Goal: Task Accomplishment & Management: Manage account settings

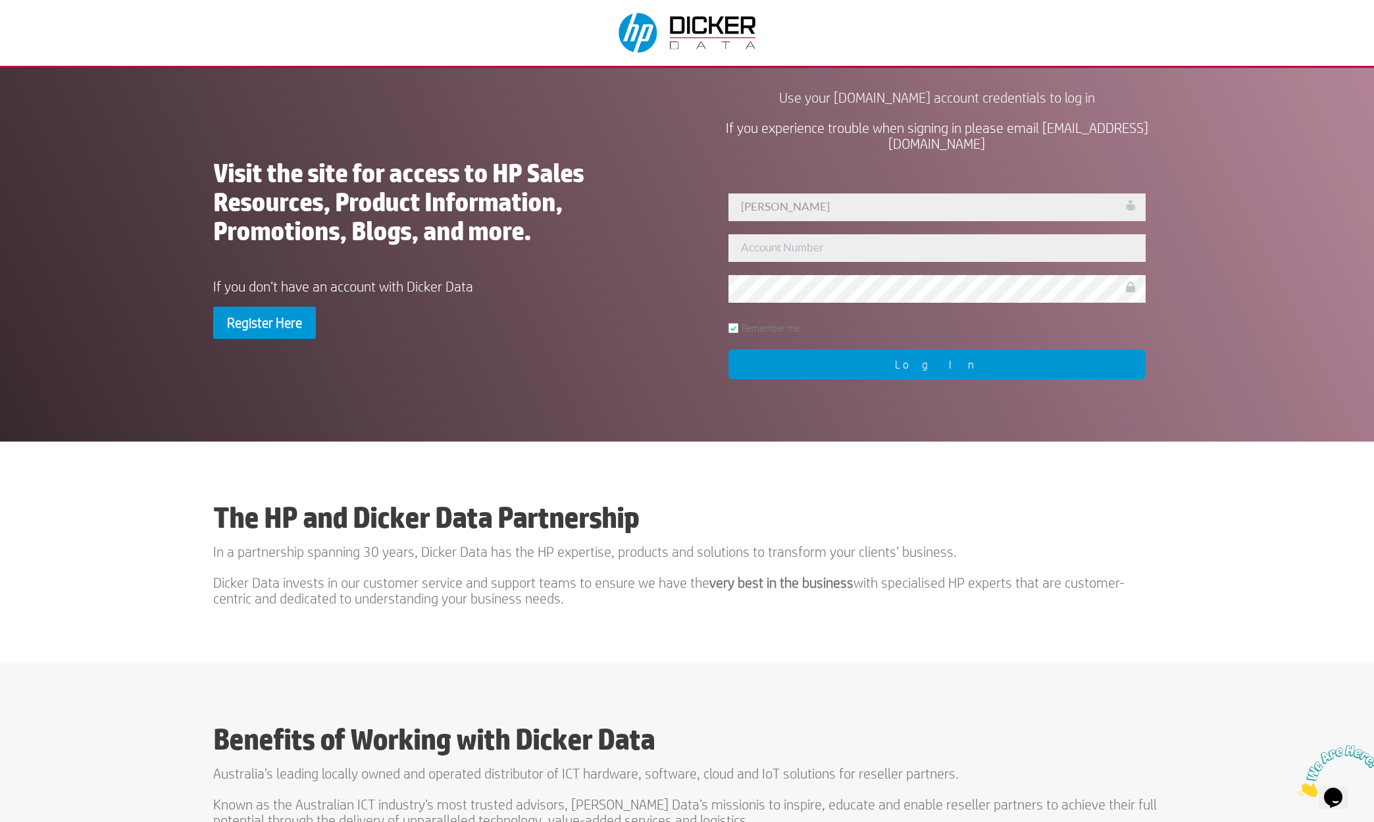
click at [941, 363] on input "Log In" at bounding box center [937, 365] width 417 height 30
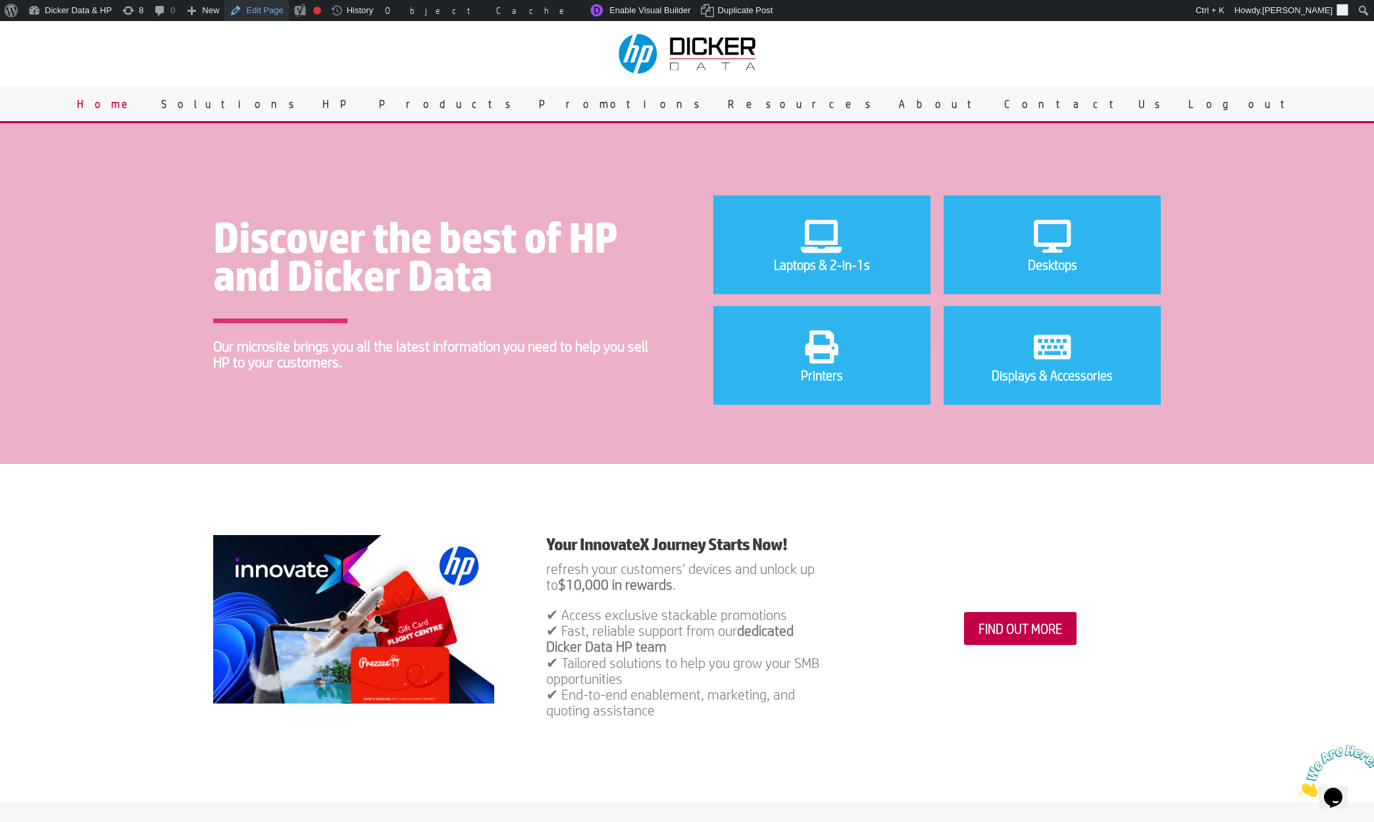
click at [240, 8] on link "Edit Page" at bounding box center [256, 10] width 64 height 21
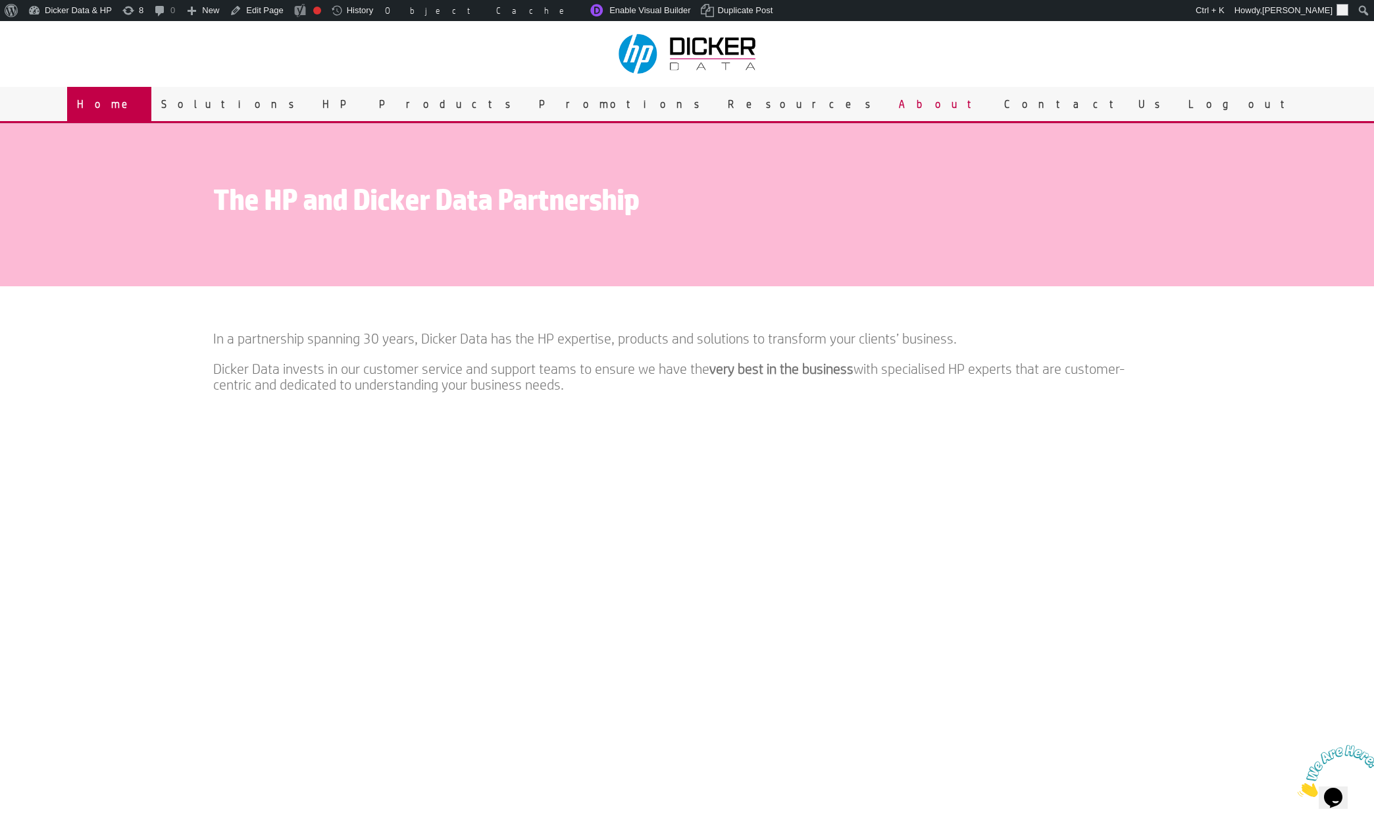
click at [151, 101] on link "Home" at bounding box center [109, 104] width 84 height 34
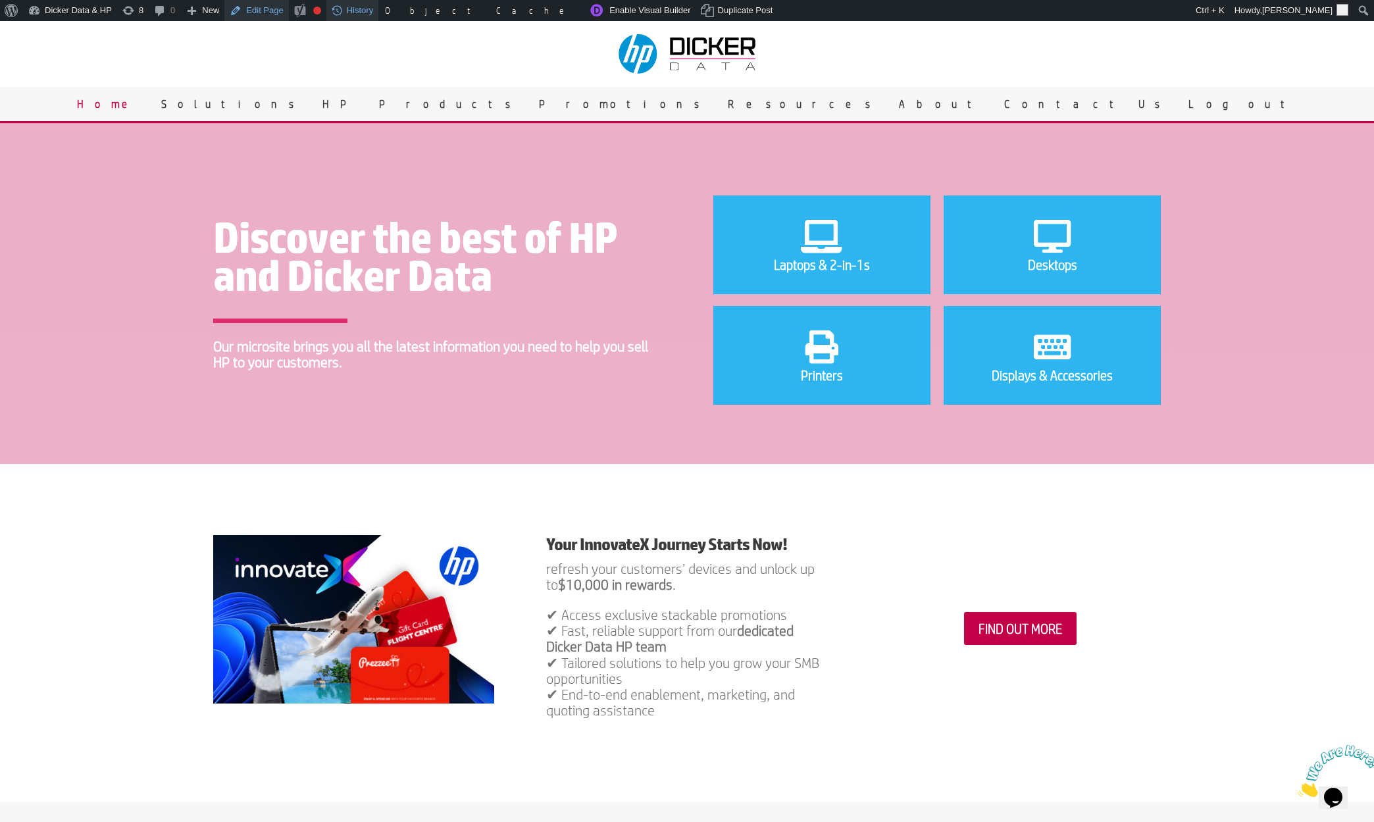
click at [251, 11] on link "Edit Page" at bounding box center [256, 10] width 64 height 21
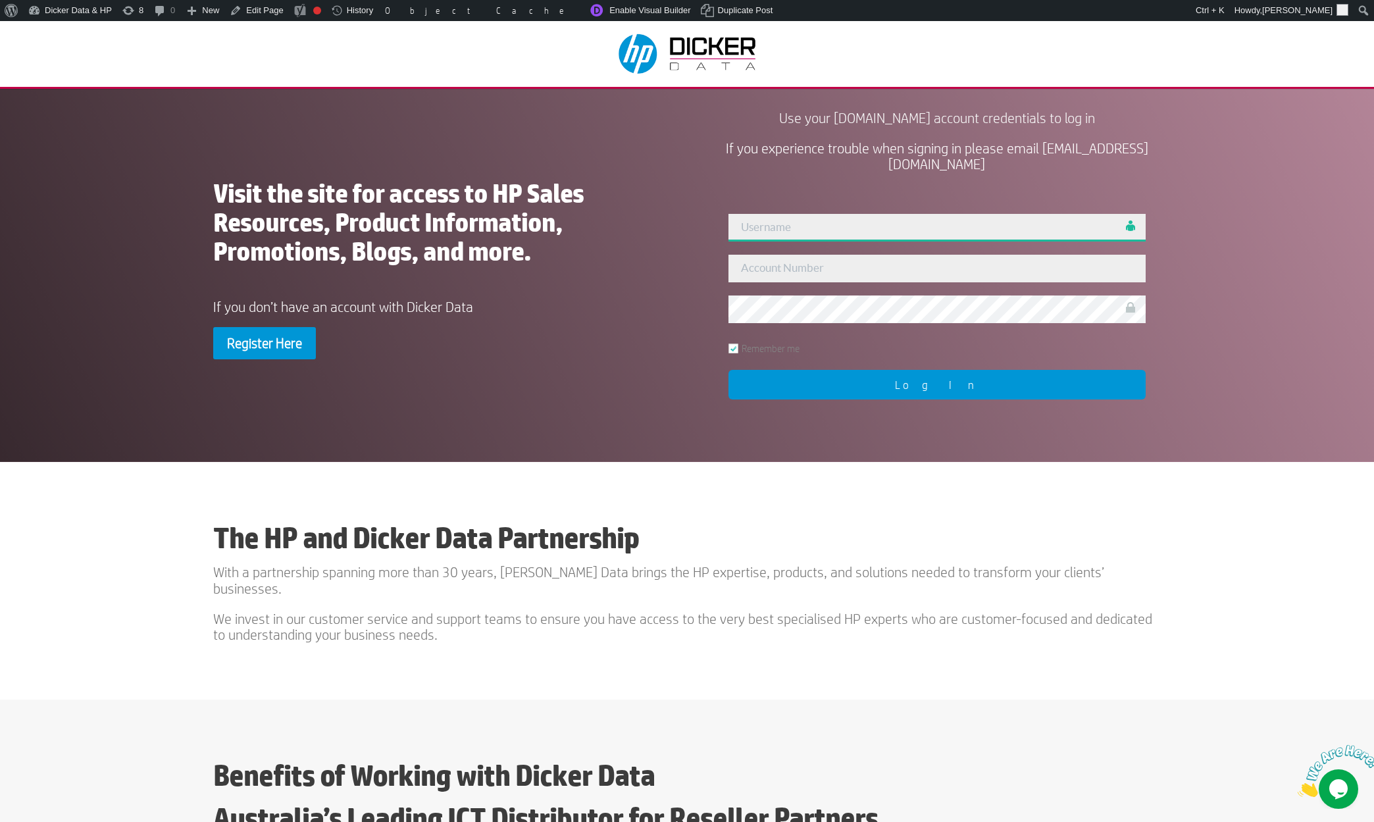
type input "[PERSON_NAME]"
click at [949, 390] on input "Log In" at bounding box center [937, 385] width 417 height 30
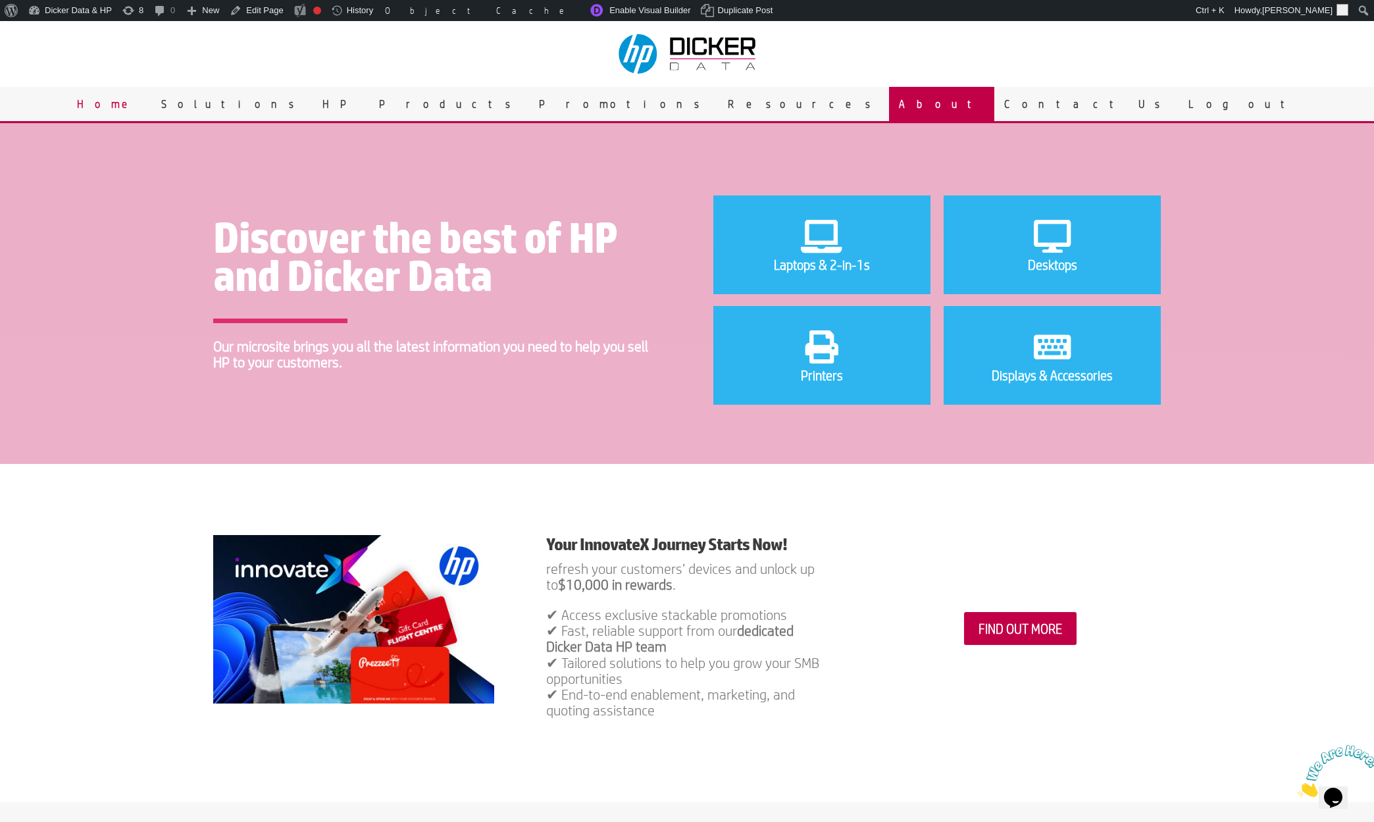
click at [889, 117] on link "About" at bounding box center [941, 104] width 105 height 34
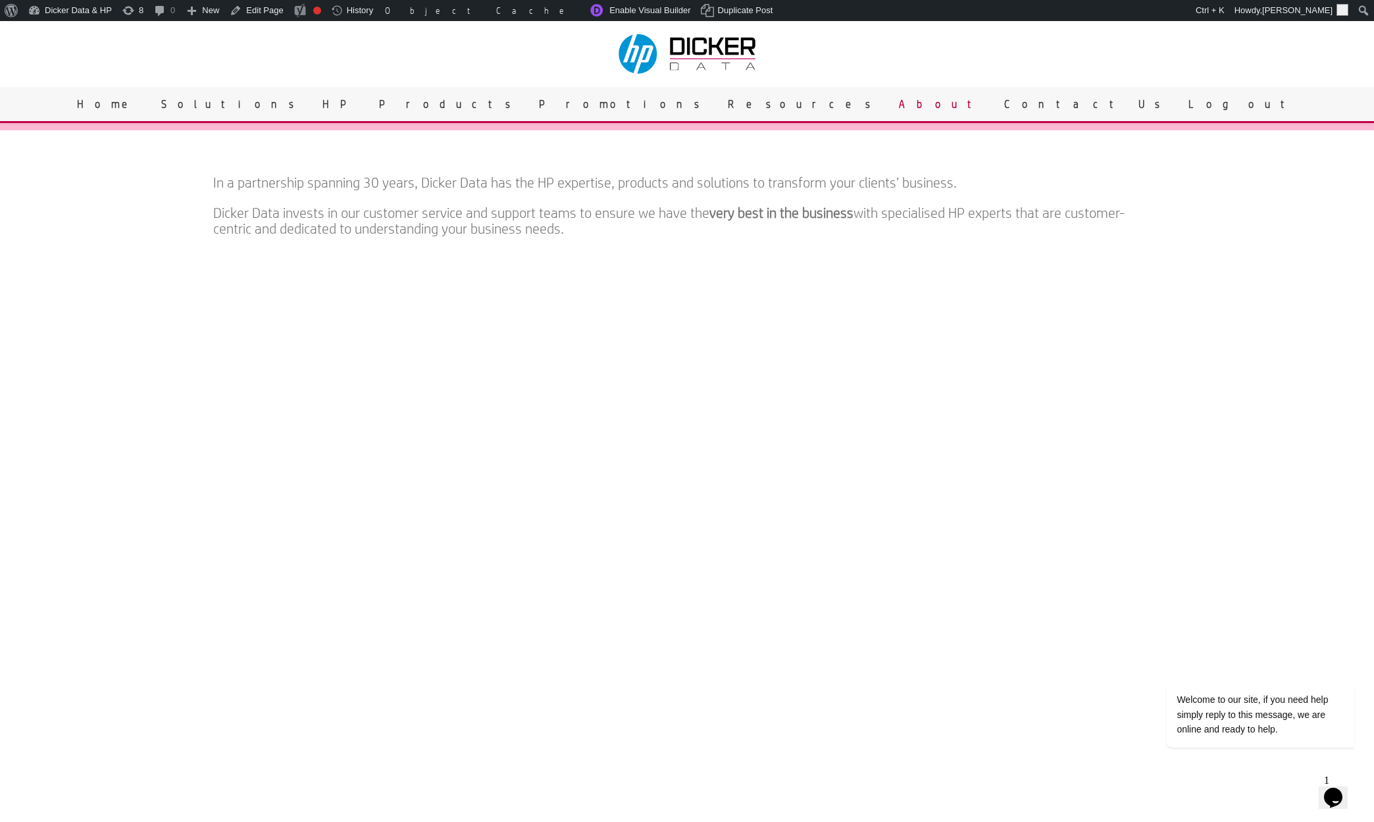
scroll to position [88, 0]
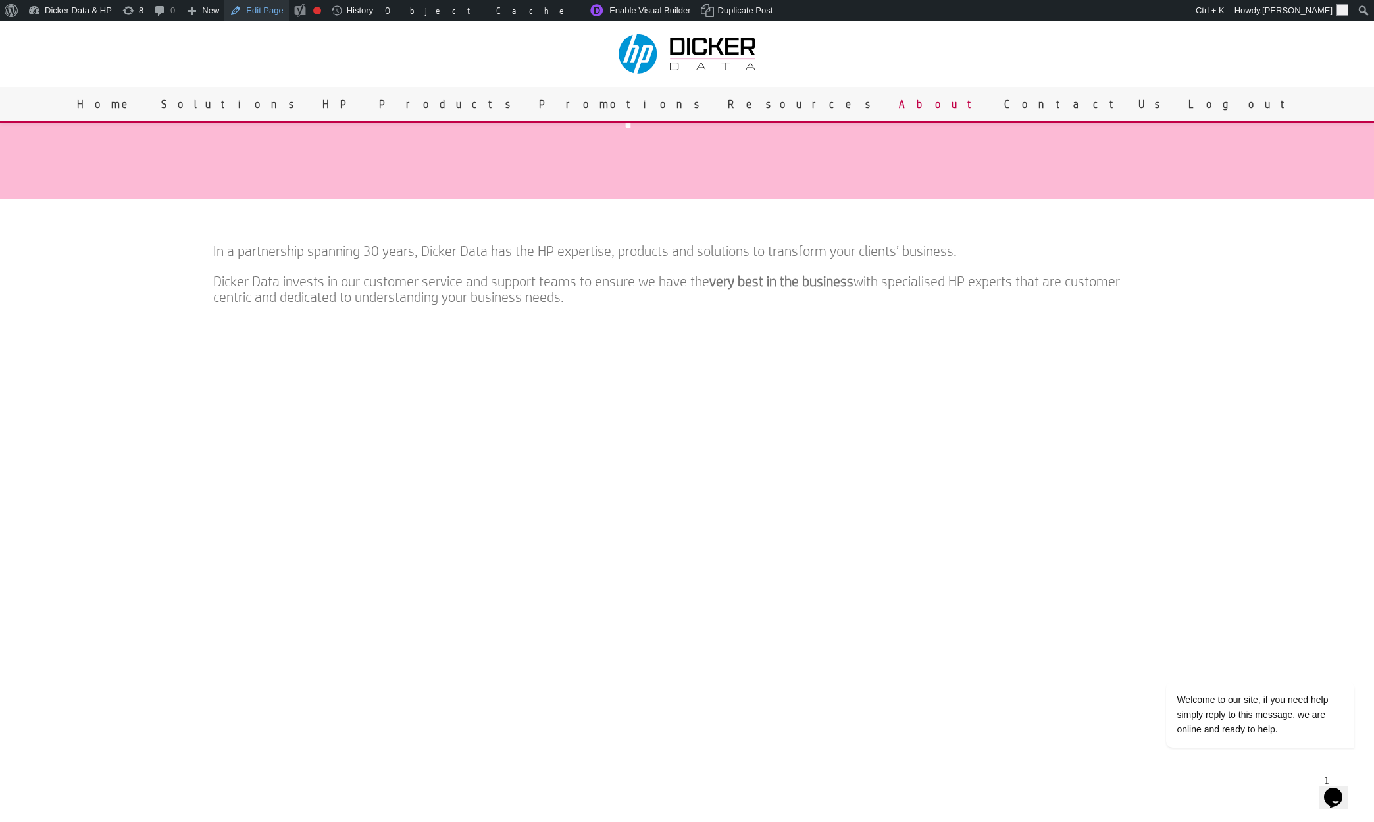
click at [251, 14] on link "Edit Page" at bounding box center [256, 10] width 64 height 21
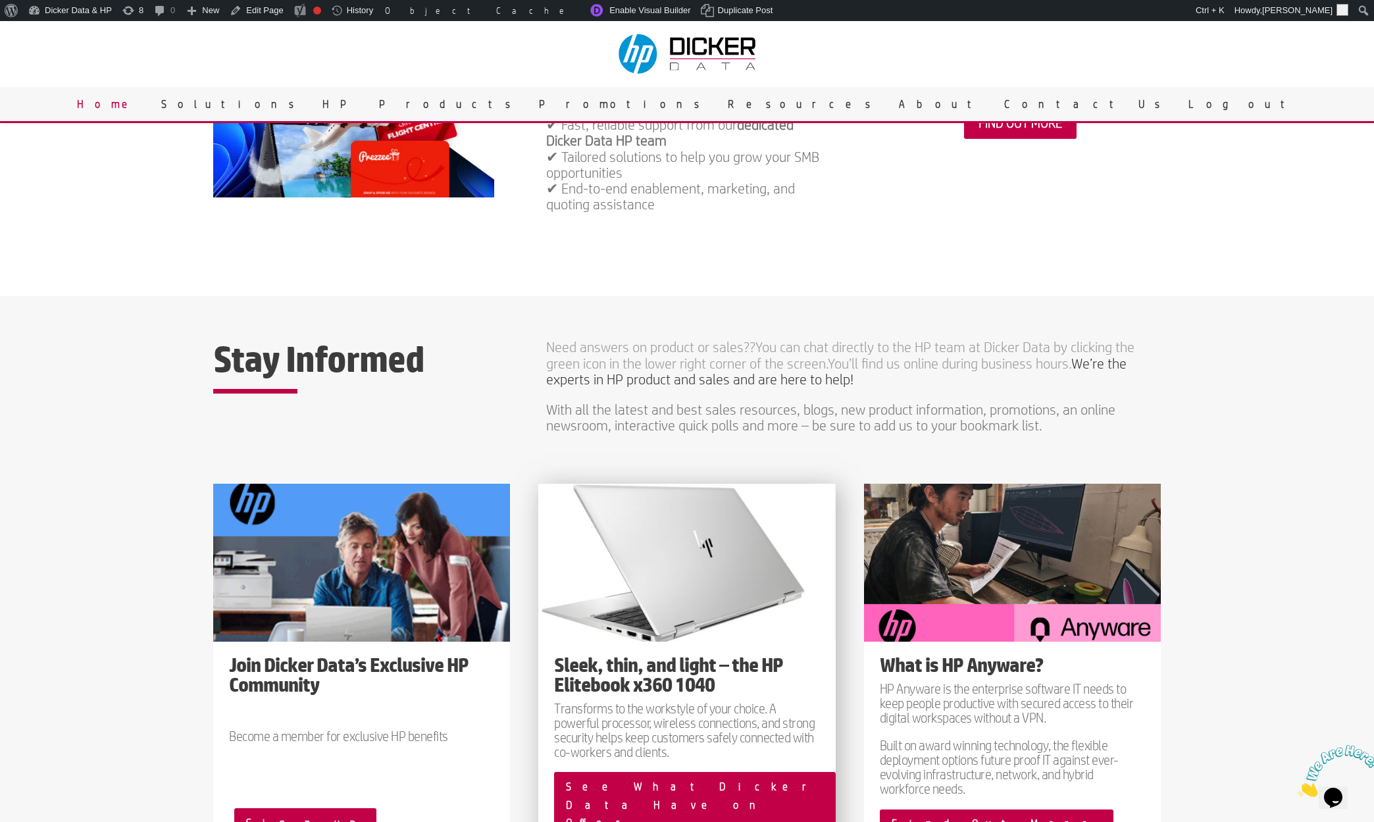
scroll to position [527, 0]
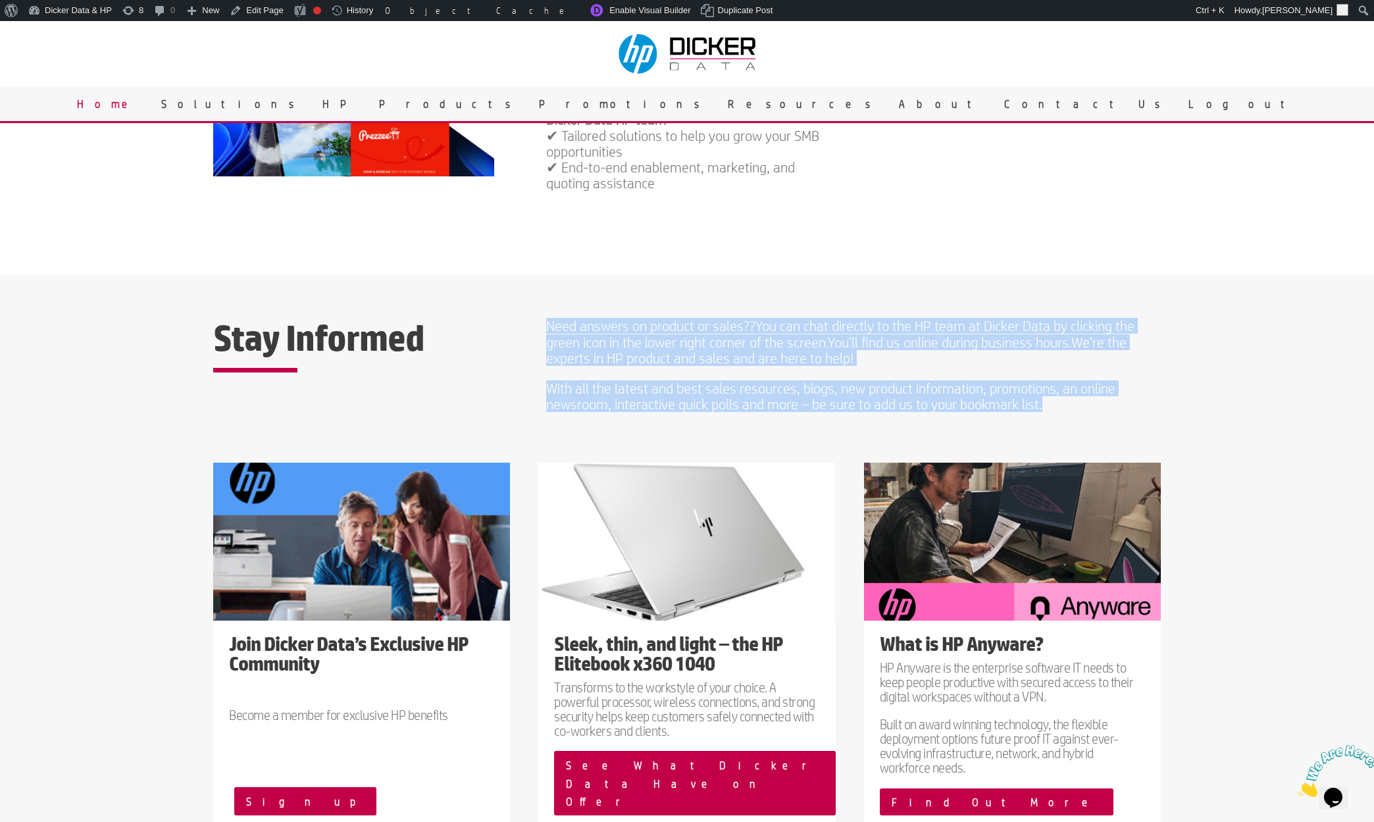
drag, startPoint x: 1043, startPoint y: 412, endPoint x: 533, endPoint y: 320, distance: 517.8
click at [533, 320] on div "Stay Informed Need answers on product or sales?? You can chat directly to the H…" at bounding box center [687, 376] width 948 height 126
copy div "Need answers on product or sales?? You can chat directly to the HP team at Dick…"
click at [727, 318] on span "Need answers on product or sales??" at bounding box center [650, 326] width 209 height 16
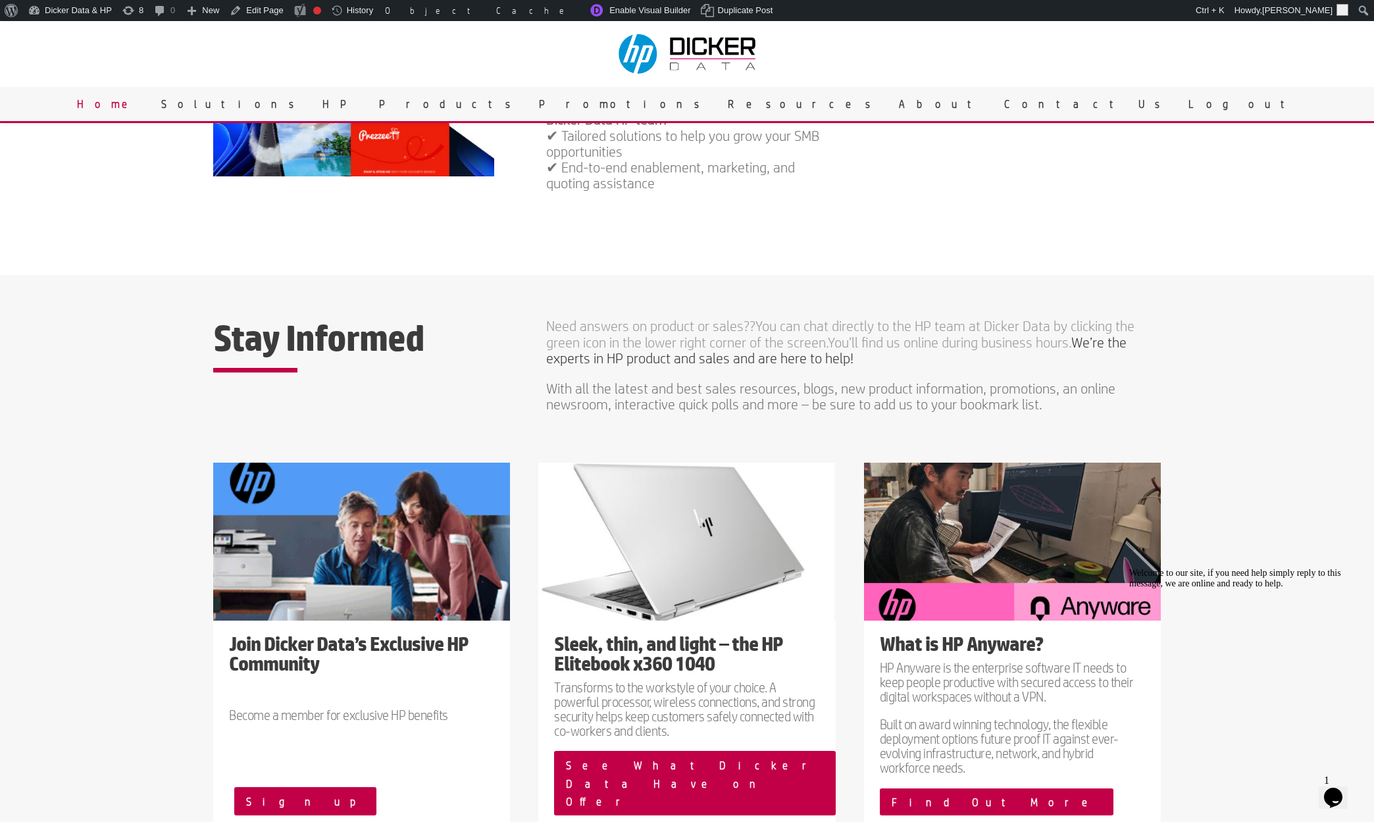
click at [827, 401] on span "With all the latest and best sales resources, blogs, new product information, p…" at bounding box center [830, 396] width 569 height 32
click at [253, 13] on link "Edit Page" at bounding box center [256, 10] width 64 height 21
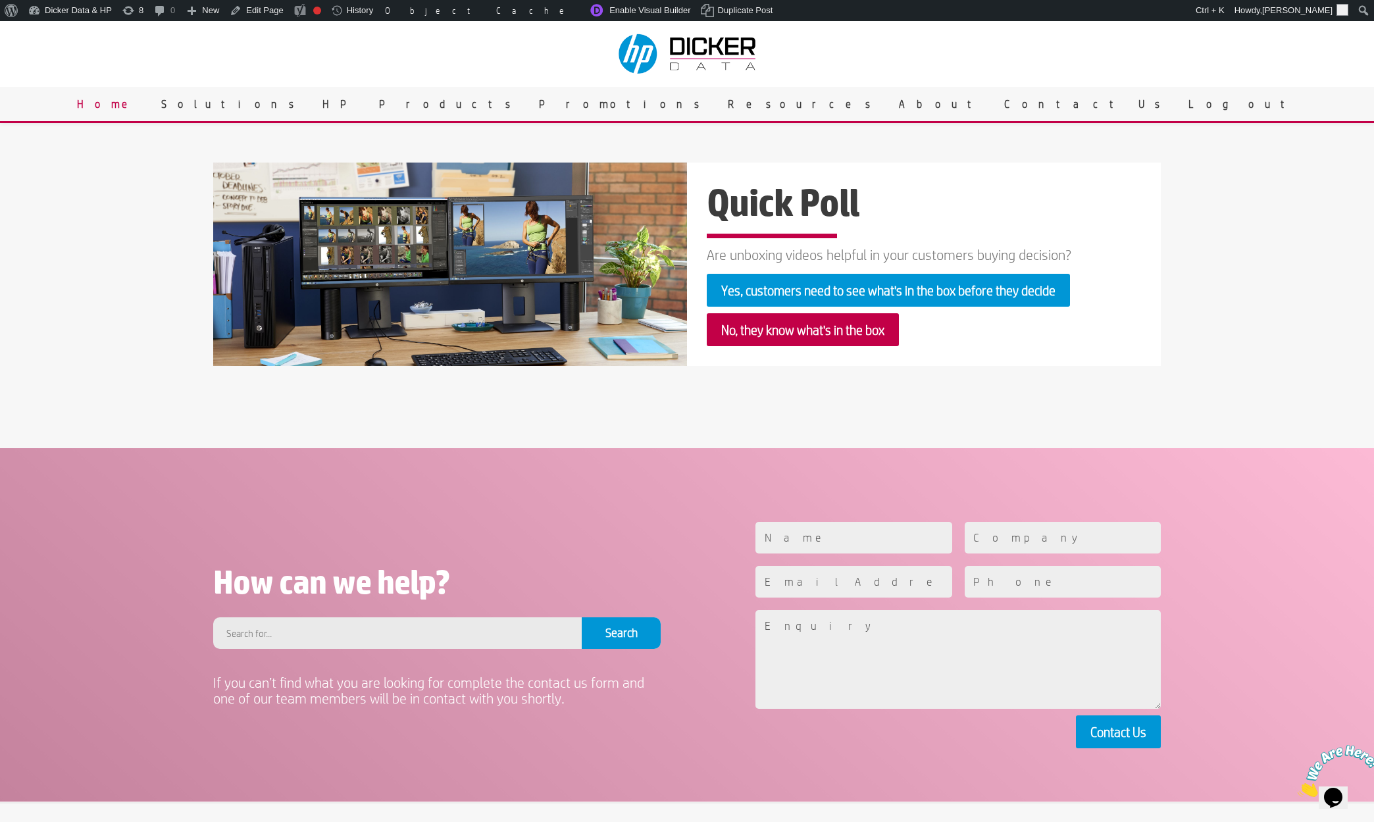
scroll to position [1843, 0]
